Goal: Task Accomplishment & Management: Use online tool/utility

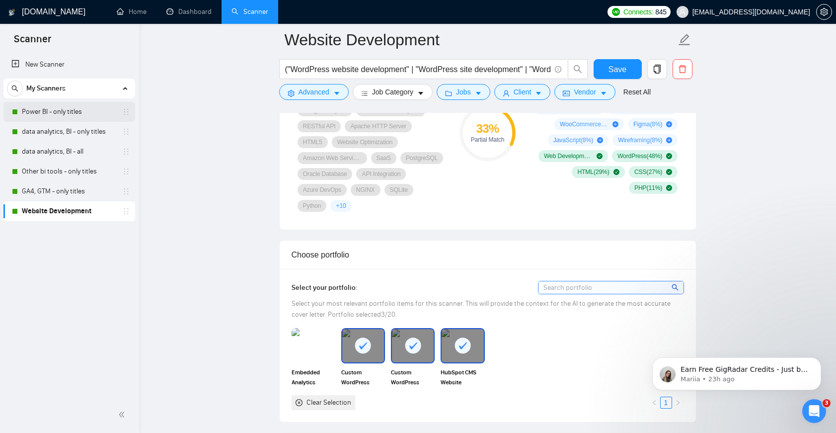
scroll to position [746, 0]
click at [188, 12] on link "Dashboard" at bounding box center [188, 11] width 45 height 8
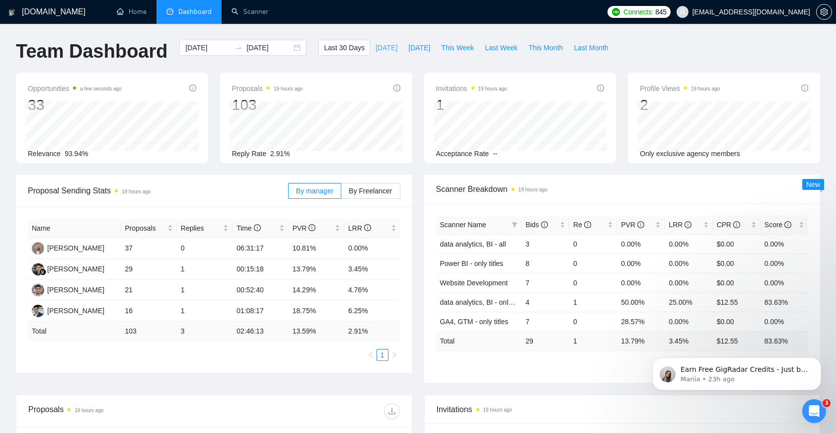
click at [377, 51] on span "[DATE]" at bounding box center [386, 47] width 22 height 11
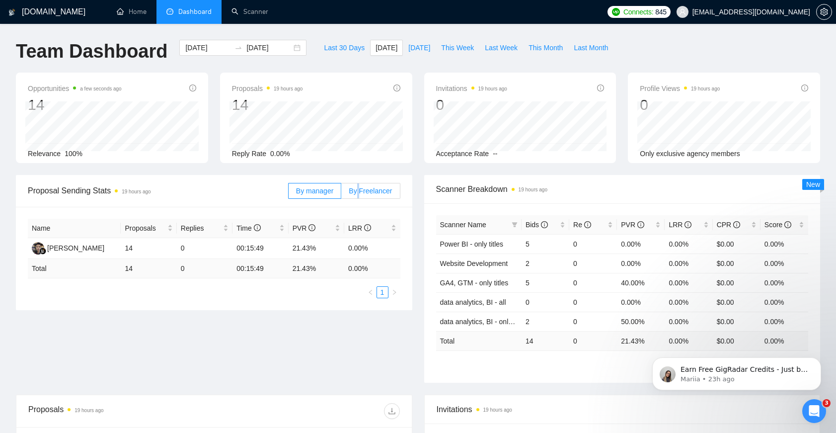
click at [357, 192] on span "By Freelancer" at bounding box center [370, 191] width 43 height 8
click at [368, 192] on span "By Freelancer" at bounding box center [370, 191] width 43 height 8
click at [341, 193] on input "By Freelancer" at bounding box center [341, 193] width 0 height 0
click at [408, 52] on span "[DATE]" at bounding box center [419, 47] width 22 height 11
type input "[DATE]"
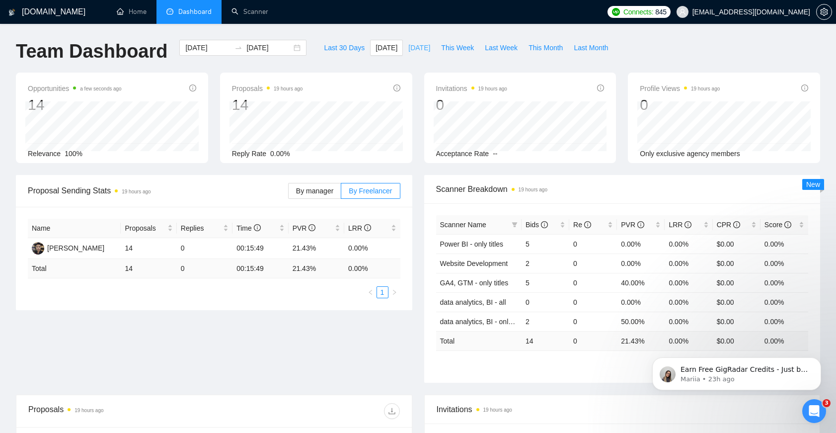
type input "[DATE]"
click at [375, 51] on span "[DATE]" at bounding box center [386, 47] width 22 height 11
type input "[DATE]"
click at [480, 279] on link "GA4, GTM - only titles" at bounding box center [474, 283] width 69 height 8
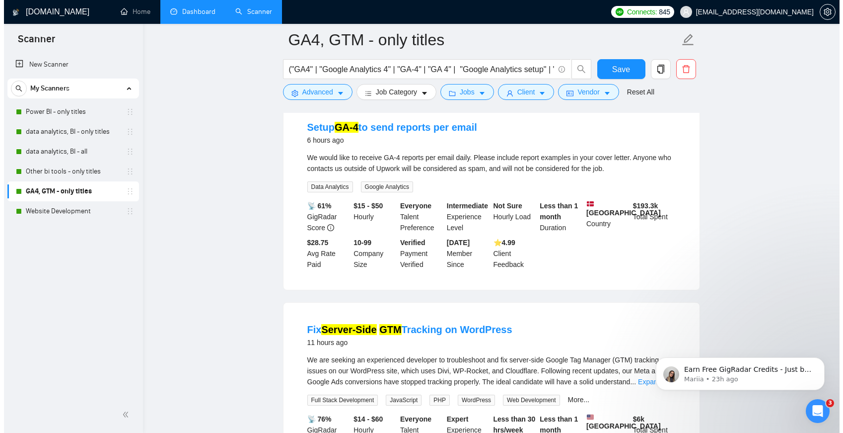
scroll to position [83, 0]
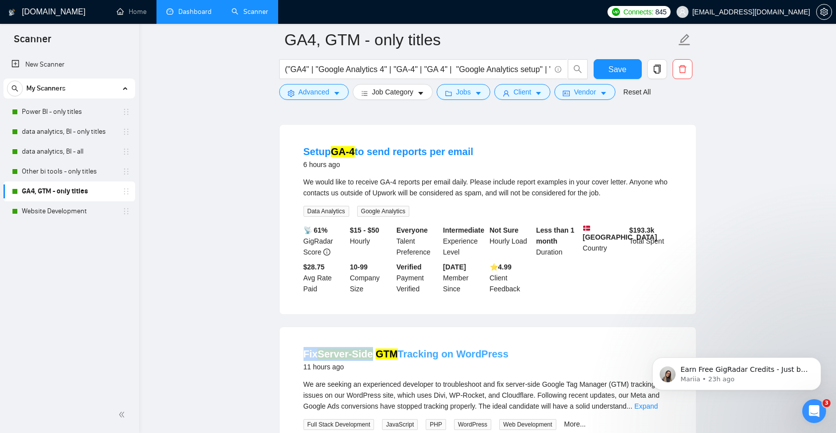
drag, startPoint x: 310, startPoint y: 350, endPoint x: 373, endPoint y: 349, distance: 63.1
click at [374, 349] on li "Fix Server-Side GTM Tracking on WordPress 11 hours ago We are seeking an experi…" at bounding box center [487, 427] width 392 height 176
copy link "Fix Server-Side"
click at [331, 81] on div "("GA4" | "Google Analytics 4" | "GA-4" | "GA 4" | "Google Analytics setup" | "G…" at bounding box center [433, 71] width 313 height 25
click at [331, 89] on button "Advanced" at bounding box center [314, 92] width 70 height 16
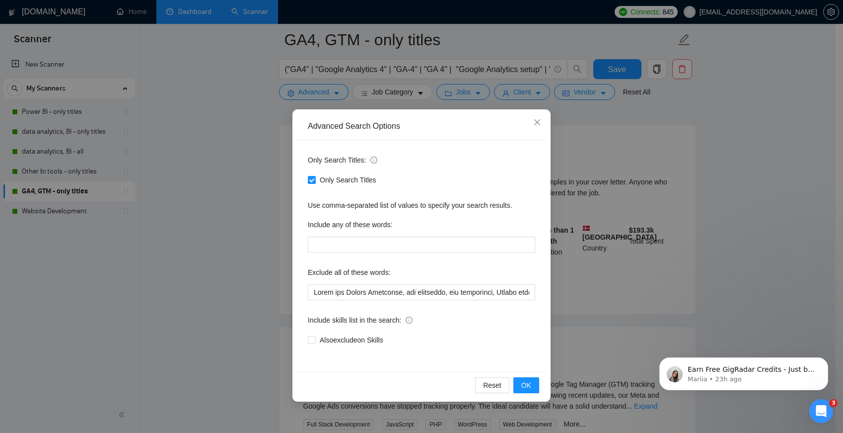
click at [423, 300] on div "Only Search Titles: Only Search Titles Use comma-separated list of values to sp…" at bounding box center [421, 255] width 251 height 231
click at [425, 296] on input "text" at bounding box center [421, 292] width 227 height 16
paste input "Fix Server-Side"
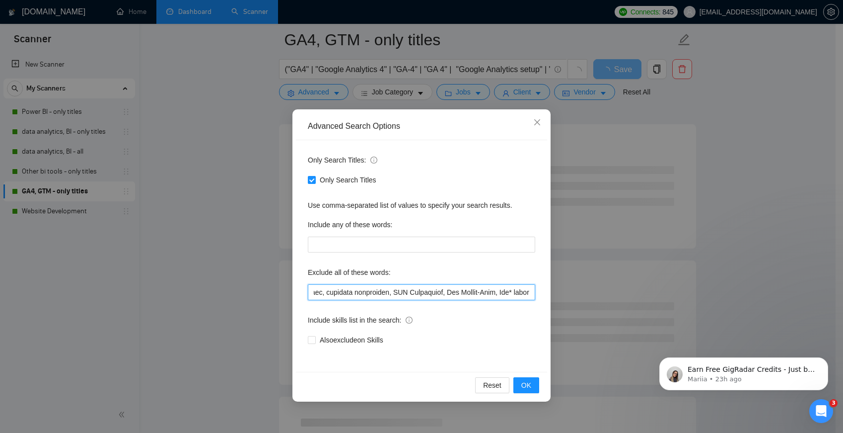
scroll to position [0, 4262]
type input "Build and Manage Campaigns, web developer, ads specialist, Design funnels, crea…"
click at [520, 380] on button "OK" at bounding box center [526, 385] width 26 height 16
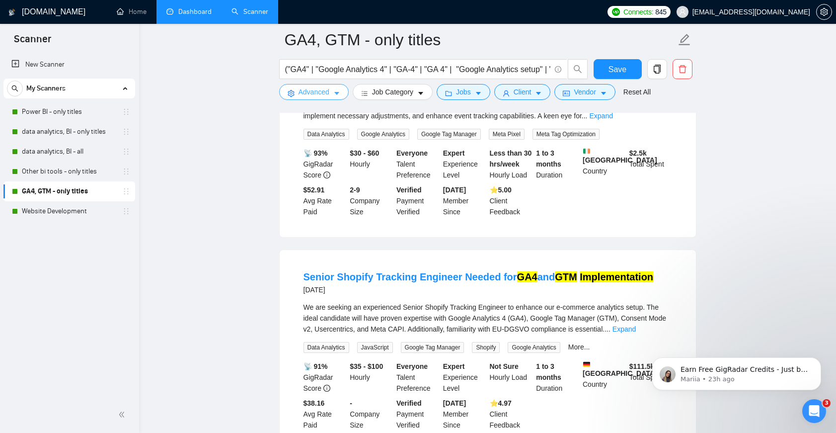
scroll to position [1002, 0]
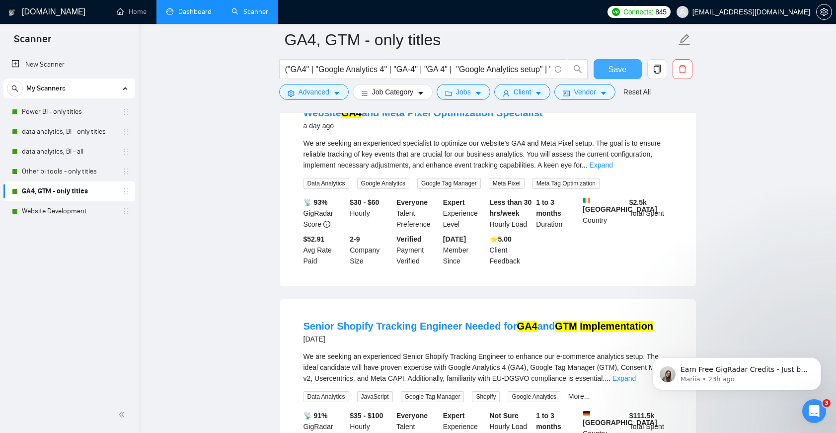
click at [608, 77] on button "Save" at bounding box center [617, 69] width 48 height 20
click at [74, 212] on link "Website Development" at bounding box center [69, 211] width 94 height 20
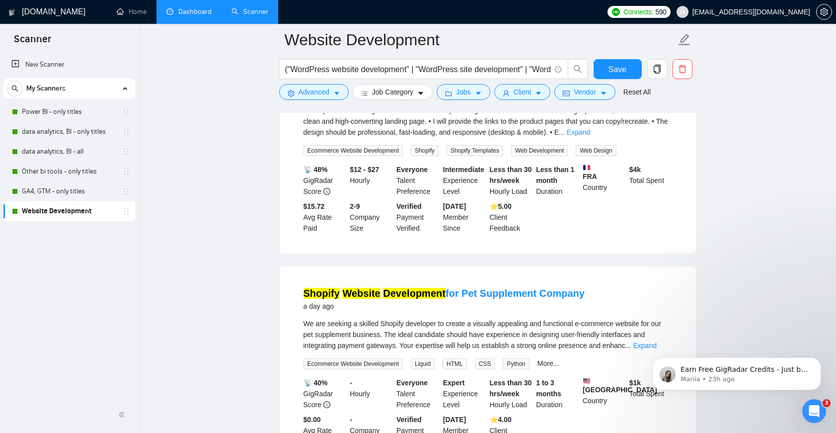
scroll to position [832, 0]
